Goal: Transaction & Acquisition: Purchase product/service

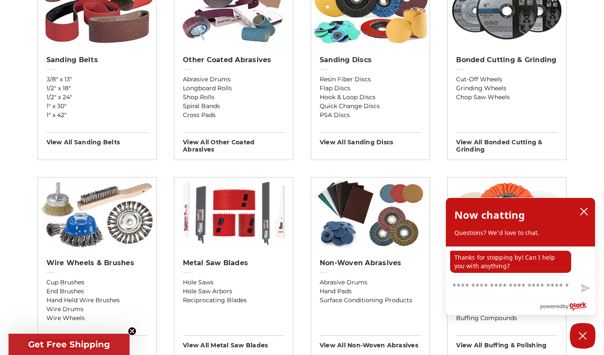
scroll to position [371, 0]
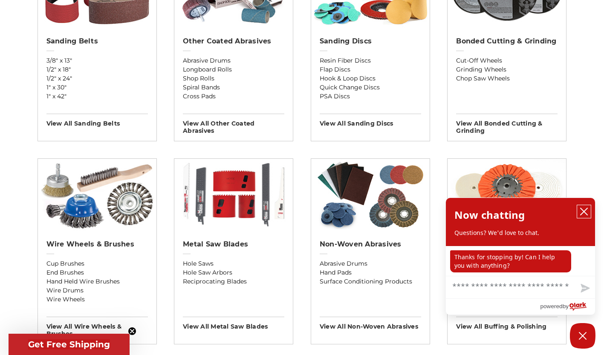
click at [582, 214] on icon "close chatbox" at bounding box center [583, 211] width 9 height 9
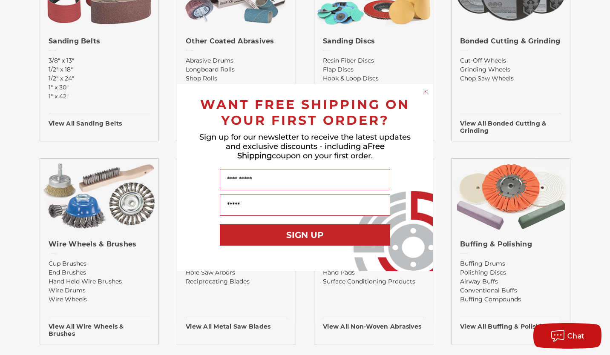
click at [425, 92] on circle "Close dialog" at bounding box center [425, 92] width 8 height 8
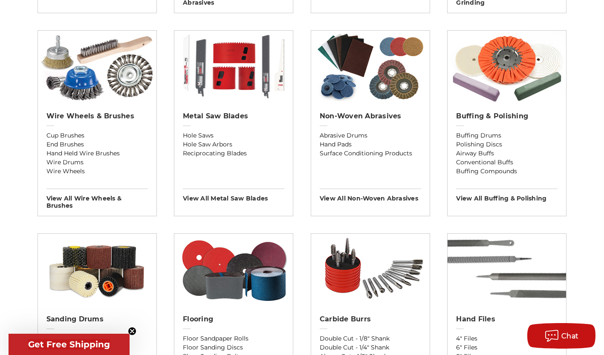
scroll to position [571, 0]
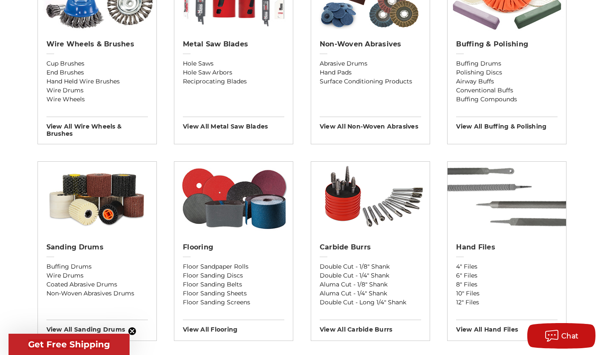
click at [80, 214] on img at bounding box center [97, 198] width 118 height 72
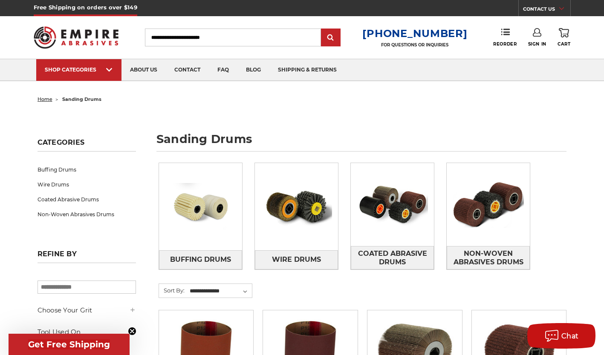
click at [43, 98] on span "home" at bounding box center [44, 99] width 15 height 6
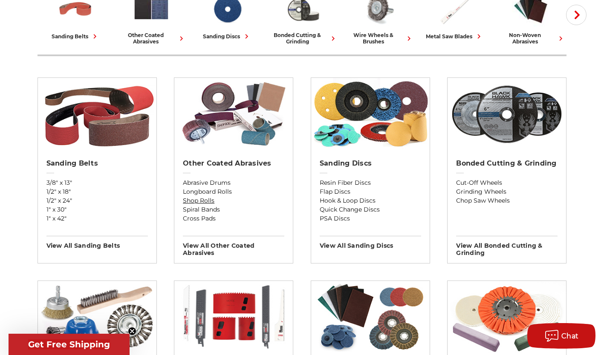
scroll to position [247, 0]
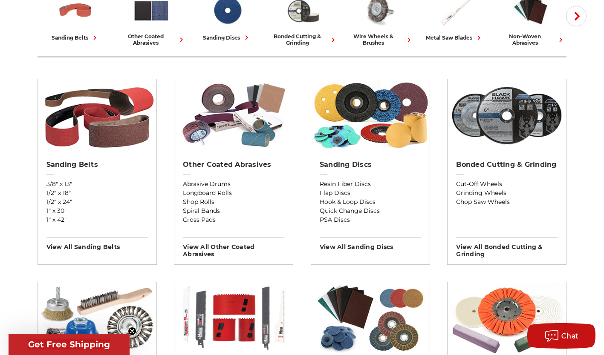
click at [207, 117] on img at bounding box center [233, 115] width 118 height 72
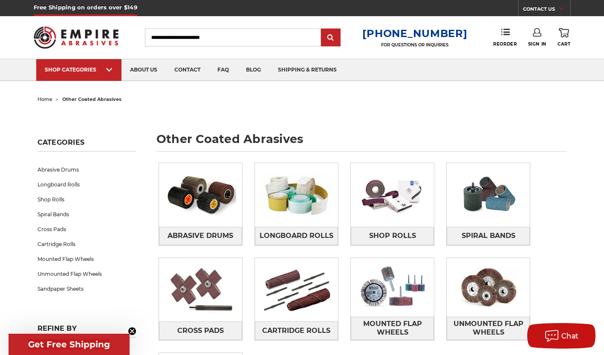
scroll to position [27, 0]
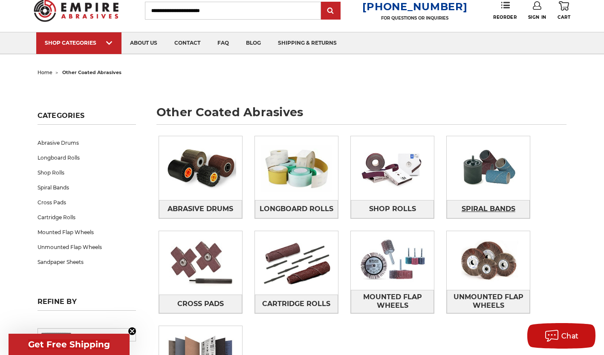
click at [497, 209] on span "Spiral Bands" at bounding box center [488, 209] width 54 height 14
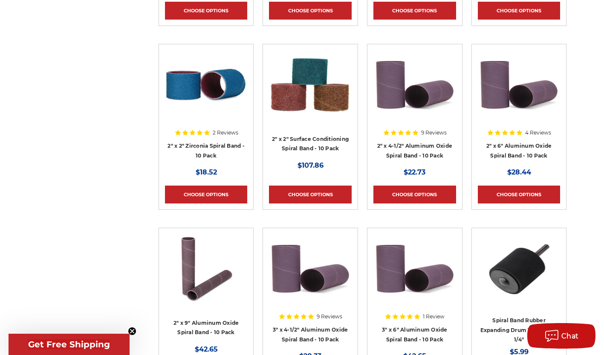
scroll to position [1983, 0]
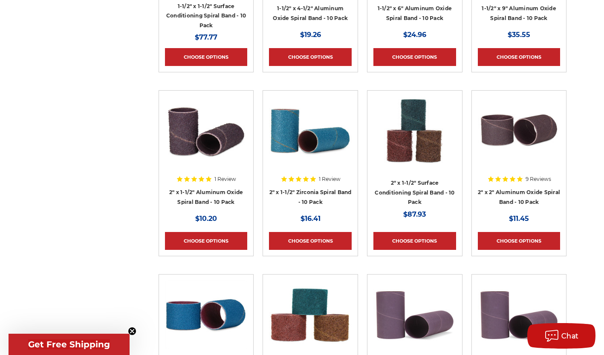
scroll to position [1753, 0]
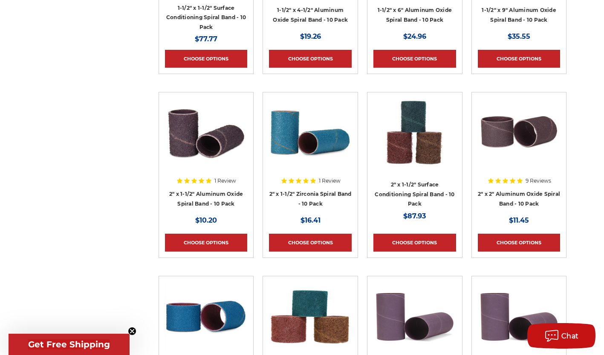
click at [306, 132] on img at bounding box center [310, 132] width 83 height 68
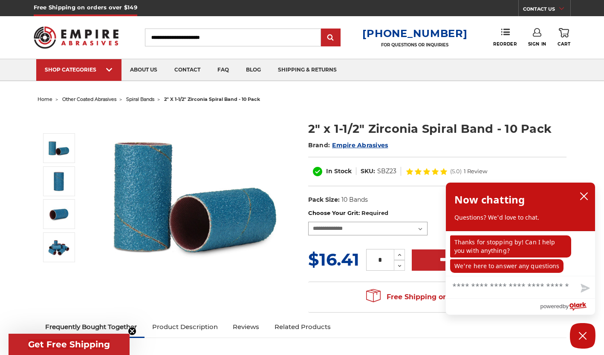
click at [422, 227] on select "**********" at bounding box center [367, 229] width 119 height 14
drag, startPoint x: 422, startPoint y: 227, endPoint x: 420, endPoint y: 231, distance: 5.1
click at [420, 231] on select "**********" at bounding box center [367, 229] width 119 height 14
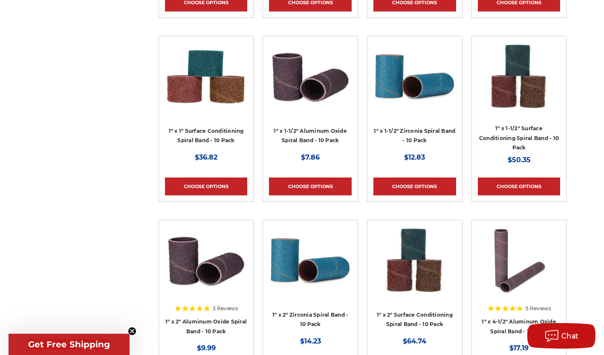
scroll to position [1072, 0]
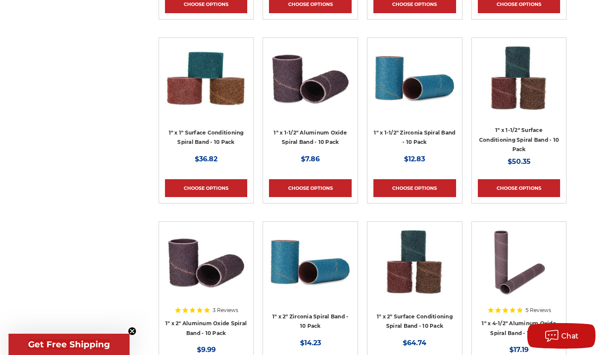
click at [193, 135] on div at bounding box center [206, 98] width 83 height 109
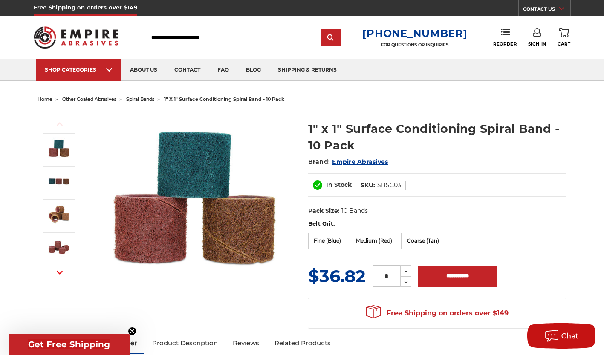
click at [61, 274] on icon "button" at bounding box center [60, 273] width 6 height 6
click at [60, 274] on icon "button" at bounding box center [60, 273] width 6 height 6
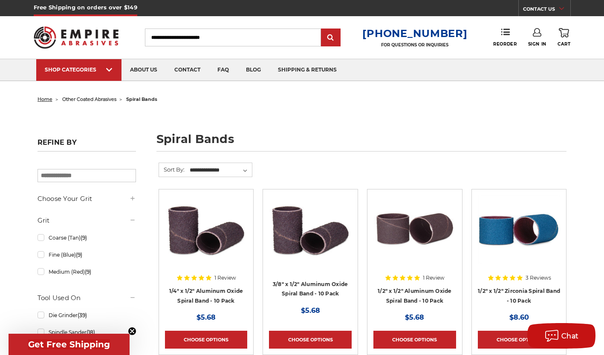
click at [40, 101] on span "home" at bounding box center [44, 99] width 15 height 6
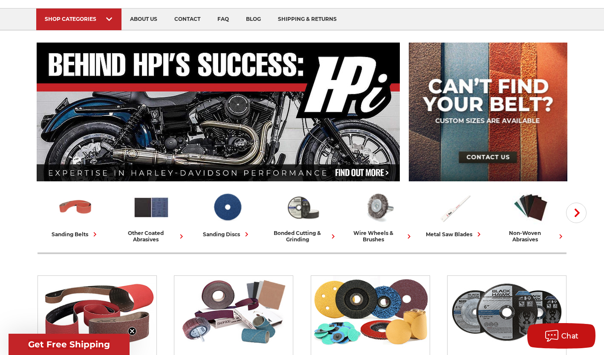
scroll to position [51, 0]
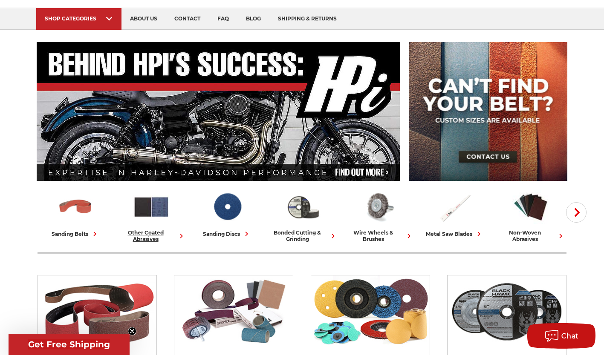
click at [162, 215] on img at bounding box center [150, 207] width 37 height 37
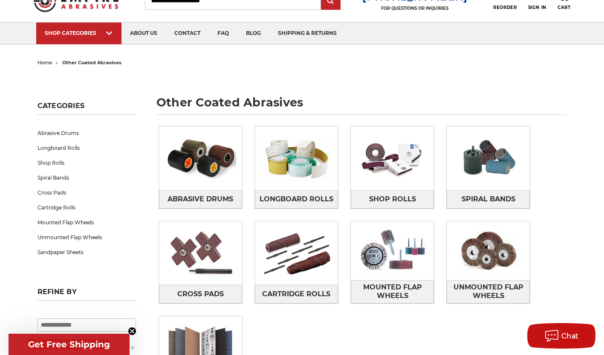
scroll to position [38, 0]
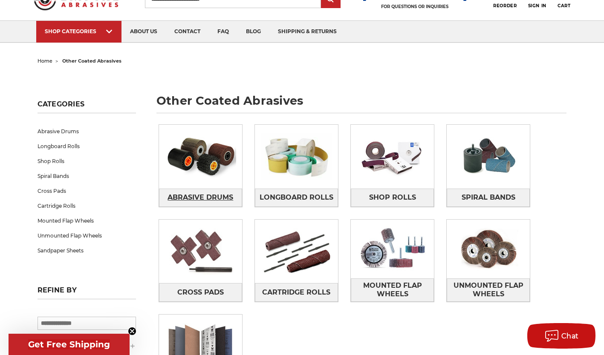
click at [181, 205] on link "Abrasive Drums" at bounding box center [200, 198] width 83 height 18
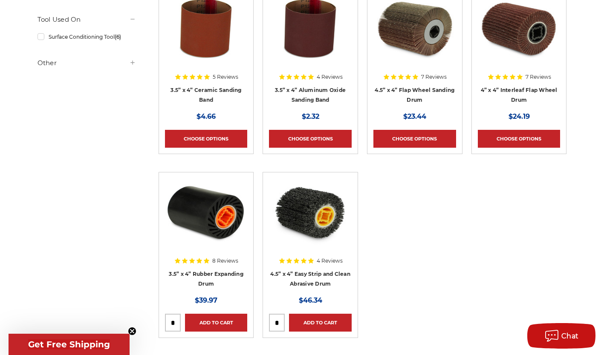
scroll to position [202, 0]
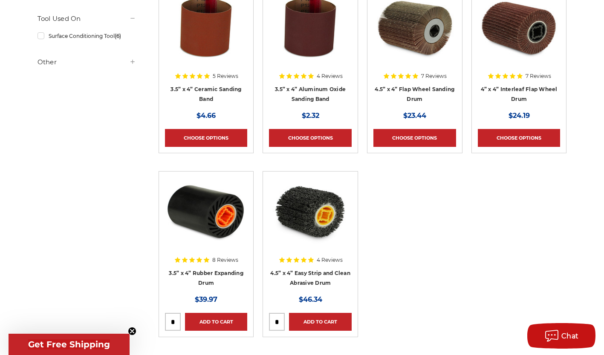
click at [256, 163] on li "5 Reviews 3.5” x 4” Ceramic Sanding Band MSRP: Was: Now: $4.66 Choose Options" at bounding box center [206, 79] width 104 height 184
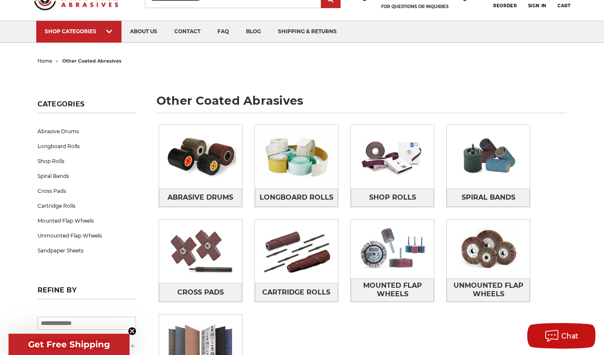
click at [221, 251] on img at bounding box center [200, 251] width 83 height 59
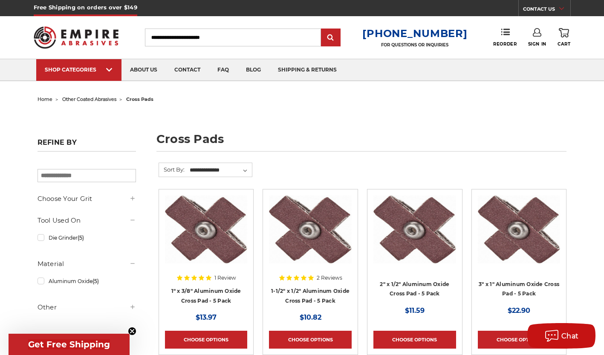
click at [221, 249] on img at bounding box center [206, 229] width 83 height 68
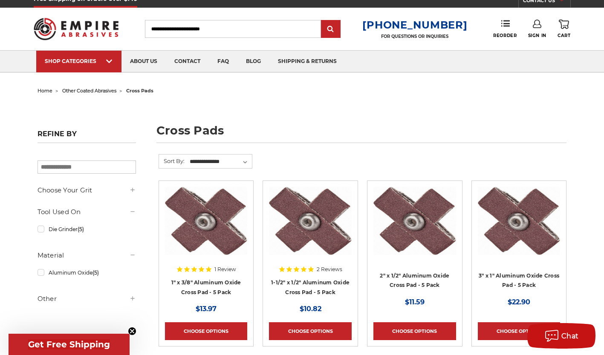
scroll to position [9, 0]
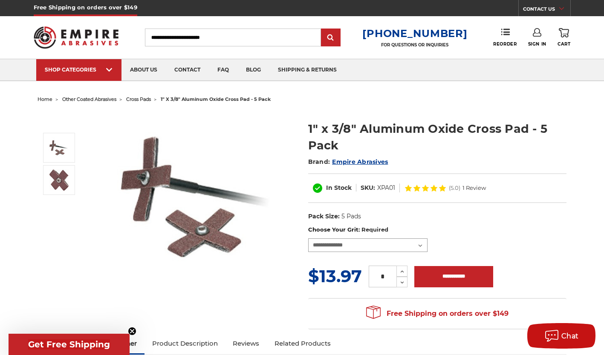
click at [420, 242] on select "**********" at bounding box center [367, 246] width 119 height 14
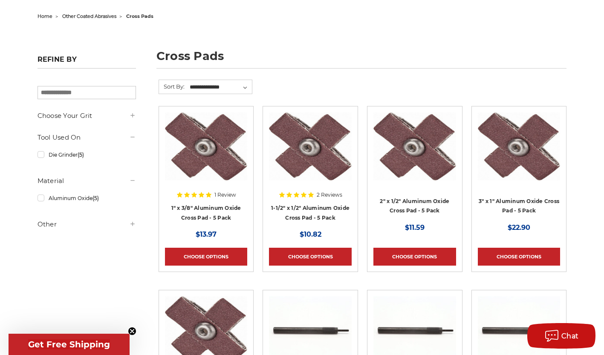
scroll to position [80, 0]
